Goal: Task Accomplishment & Management: Use online tool/utility

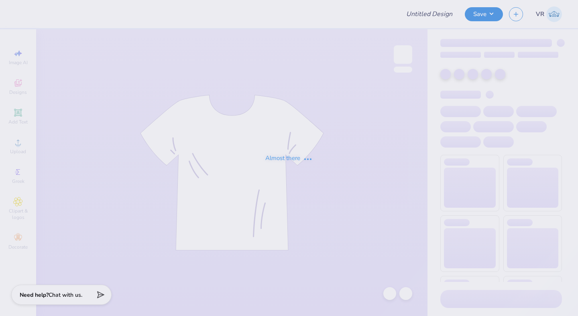
type input "Ever Apartments"
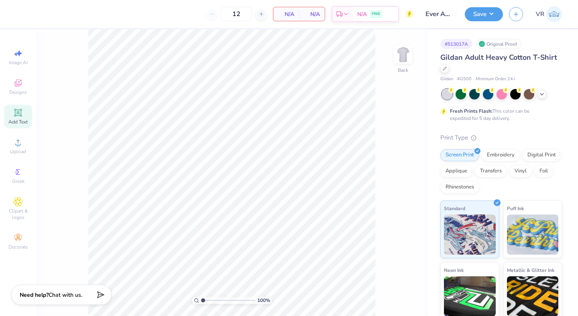
click at [11, 118] on div "Add Text" at bounding box center [18, 117] width 28 height 24
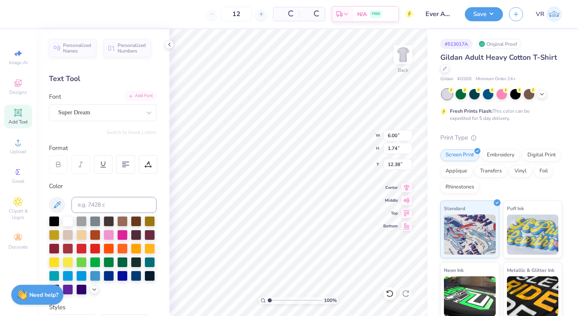
click at [140, 100] on div "Add Font" at bounding box center [141, 96] width 32 height 9
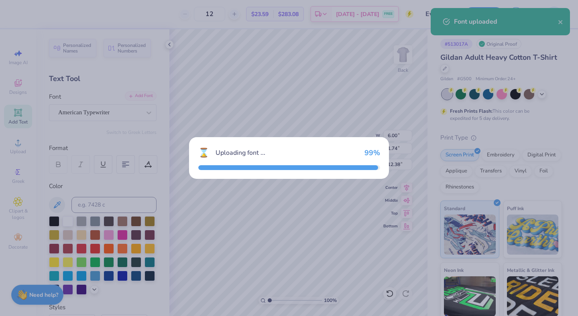
type input "6.65"
type input "1.68"
type input "12.41"
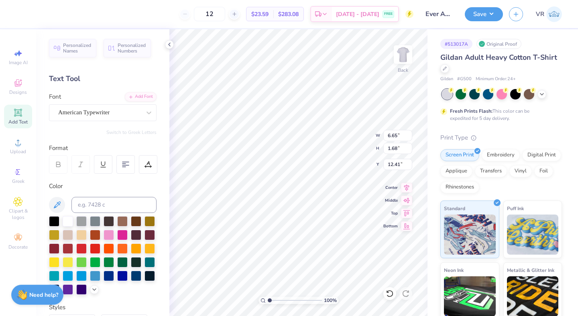
scroll to position [6, 1]
type textarea "TXT"
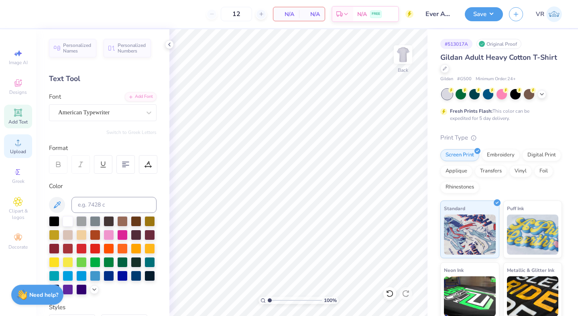
click at [13, 145] on icon at bounding box center [18, 143] width 10 height 10
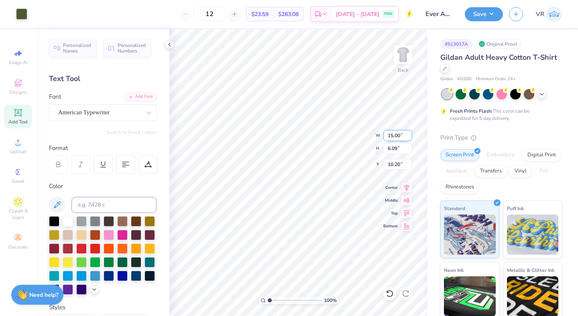
click at [396, 133] on input "15.00" at bounding box center [397, 135] width 29 height 11
type input "3.50"
type input "1.42"
type input "12.54"
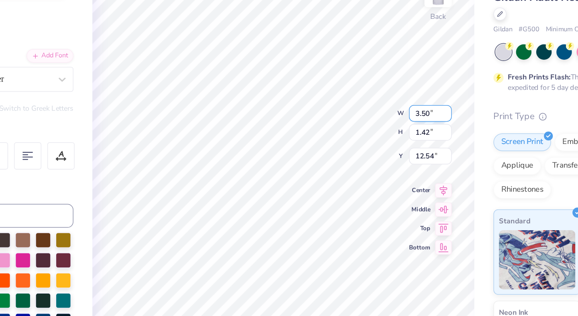
click at [389, 133] on input "3.50" at bounding box center [397, 135] width 29 height 11
type input "4.00"
type input "1.62"
type input "12.44"
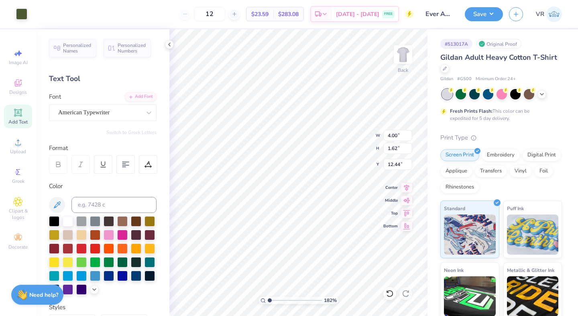
type input "1"
click at [268, 297] on input "range" at bounding box center [295, 300] width 54 height 7
click at [391, 164] on input "12.44" at bounding box center [397, 164] width 29 height 11
type input "3.00"
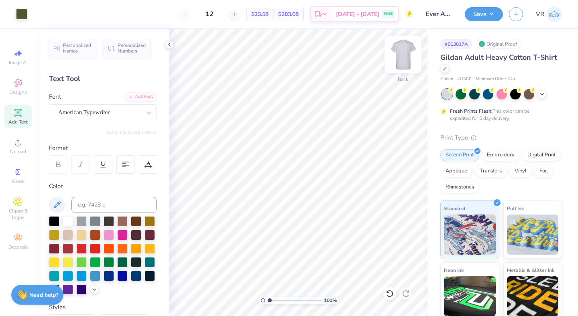
click at [402, 51] on img at bounding box center [403, 55] width 32 height 32
click at [23, 146] on div "Upload" at bounding box center [18, 146] width 28 height 24
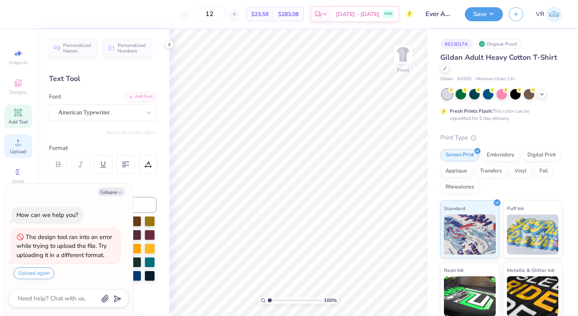
click at [23, 151] on span "Upload" at bounding box center [18, 152] width 16 height 6
click at [20, 146] on circle at bounding box center [18, 145] width 4 height 4
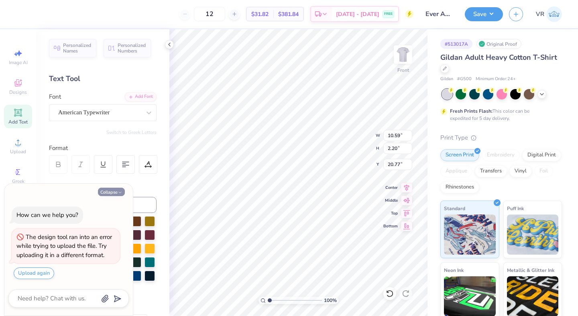
click at [116, 191] on button "Collapse" at bounding box center [111, 192] width 27 height 8
type textarea "x"
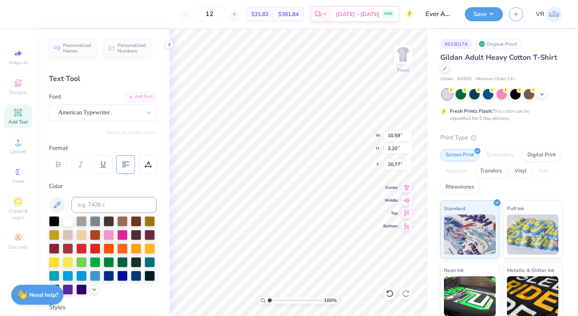
click at [123, 163] on icon at bounding box center [125, 164] width 7 height 7
type input "10.57"
type input "2.17"
type input "20.85"
click at [406, 186] on icon at bounding box center [406, 186] width 5 height 7
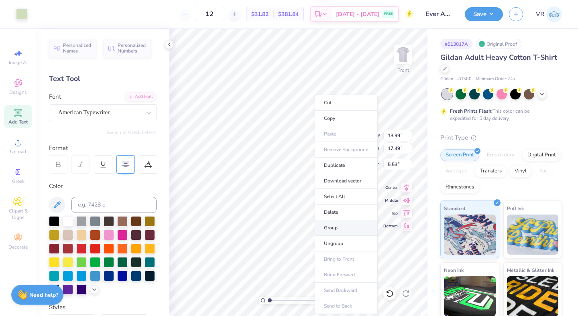
click at [344, 221] on li "Group" at bounding box center [346, 228] width 63 height 16
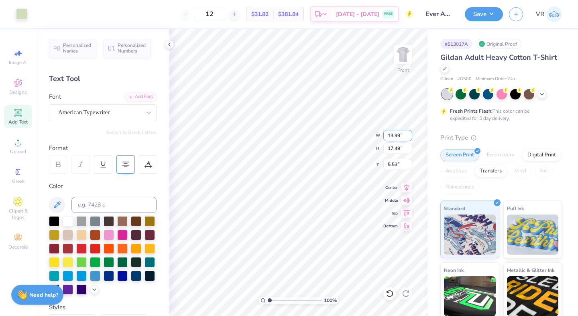
click at [389, 132] on input "13.99" at bounding box center [397, 135] width 29 height 11
type input "12"
click at [391, 136] on input "13.99" at bounding box center [397, 135] width 29 height 11
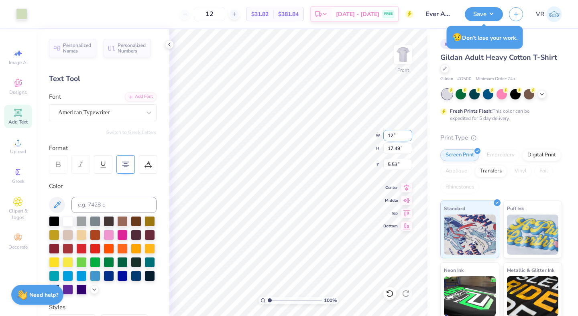
type input "12.00"
type input "15.00"
click at [403, 199] on icon at bounding box center [406, 200] width 11 height 10
type input "3.00"
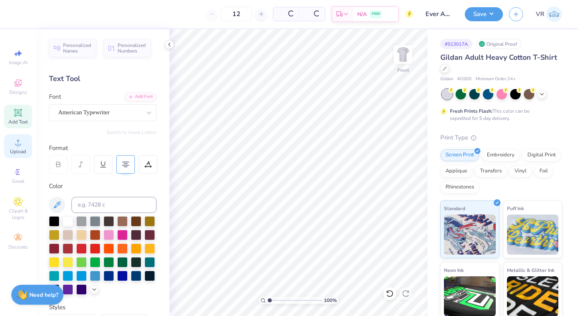
click at [22, 148] on div "Upload" at bounding box center [18, 146] width 28 height 24
click at [16, 152] on span "Upload" at bounding box center [18, 152] width 16 height 6
click at [30, 149] on div "Upload" at bounding box center [18, 146] width 28 height 24
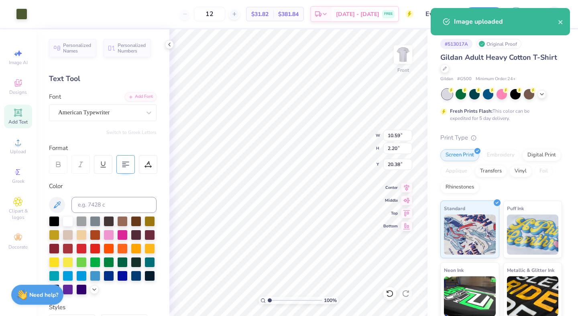
type input "20.36"
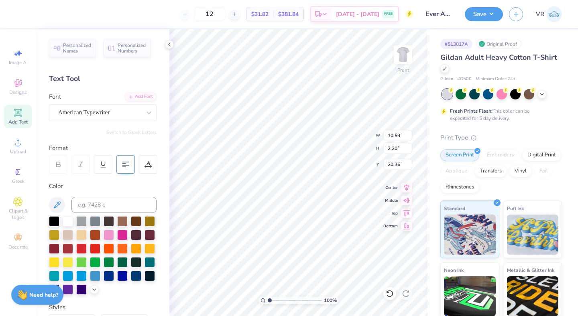
type input "14.65"
type input "16.65"
type input "5.93"
click at [121, 166] on div at bounding box center [125, 164] width 18 height 18
type input "10.57"
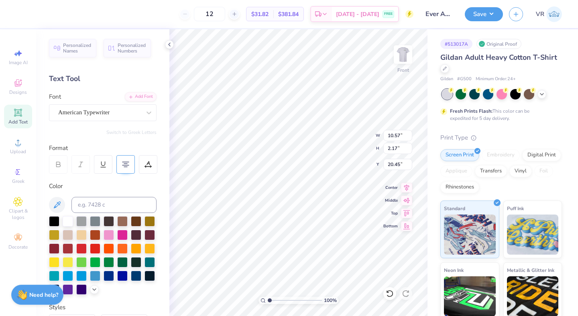
type input "2.17"
type input "20.45"
click at [405, 186] on icon at bounding box center [406, 187] width 11 height 10
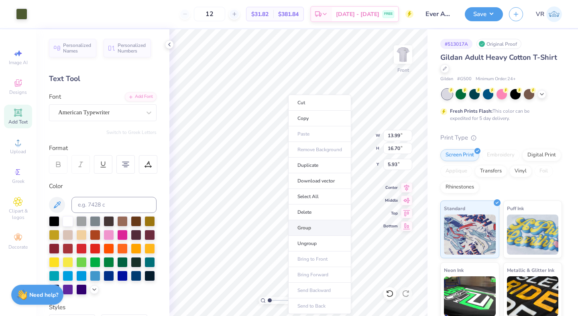
click at [311, 232] on li "Group" at bounding box center [319, 228] width 63 height 16
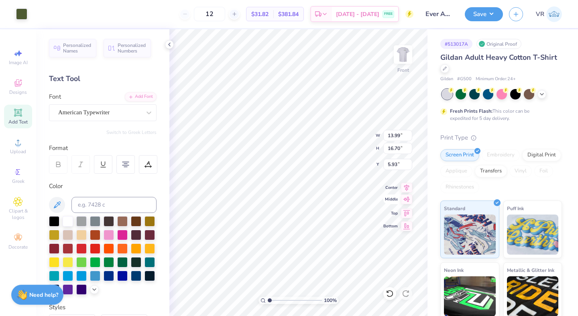
click at [409, 199] on icon at bounding box center [406, 199] width 7 height 5
click at [393, 165] on input "5.90" at bounding box center [397, 164] width 29 height 11
type input "3.00"
click at [388, 139] on input "13.99" at bounding box center [397, 135] width 29 height 11
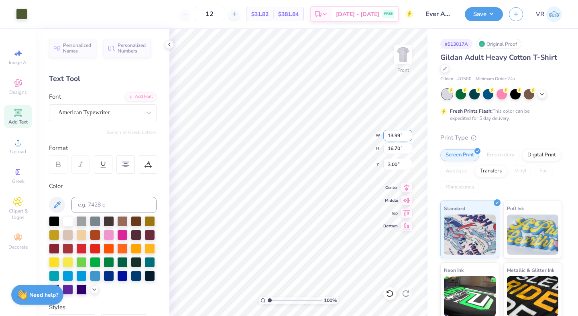
click at [388, 139] on input "13.99" at bounding box center [397, 135] width 29 height 11
type input "12.00"
type input "14.33"
click at [395, 162] on input "4.19" at bounding box center [397, 164] width 29 height 11
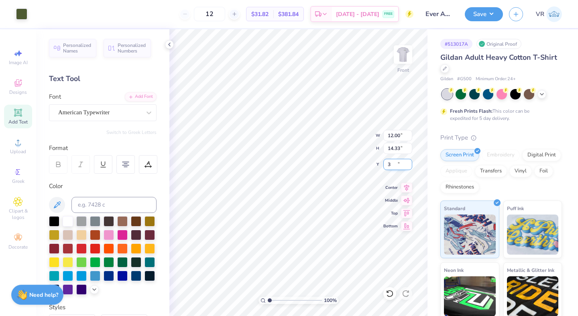
type input "3.00"
click at [408, 49] on img at bounding box center [403, 55] width 32 height 32
click at [170, 42] on icon at bounding box center [169, 44] width 6 height 6
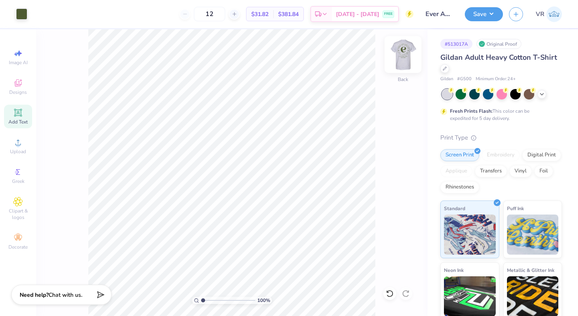
click at [408, 56] on img at bounding box center [403, 55] width 32 height 32
click at [404, 48] on img at bounding box center [403, 55] width 32 height 32
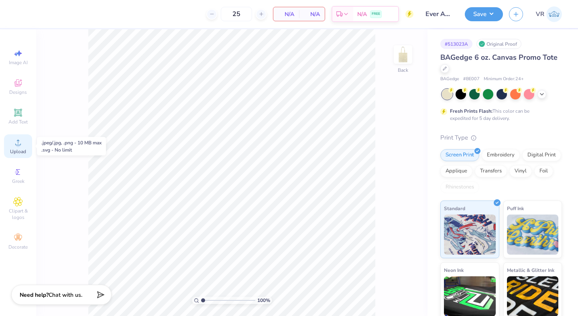
click at [25, 150] on span "Upload" at bounding box center [18, 152] width 16 height 6
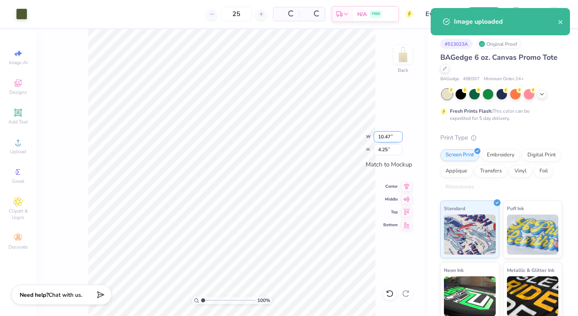
click at [380, 135] on input "10.47" at bounding box center [388, 136] width 29 height 11
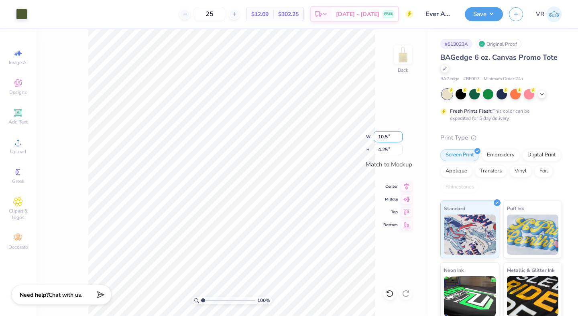
type input "10.50"
type input "4.26"
click at [406, 185] on icon at bounding box center [406, 185] width 5 height 7
click at [404, 200] on icon at bounding box center [406, 198] width 11 height 10
